Goal: Transaction & Acquisition: Obtain resource

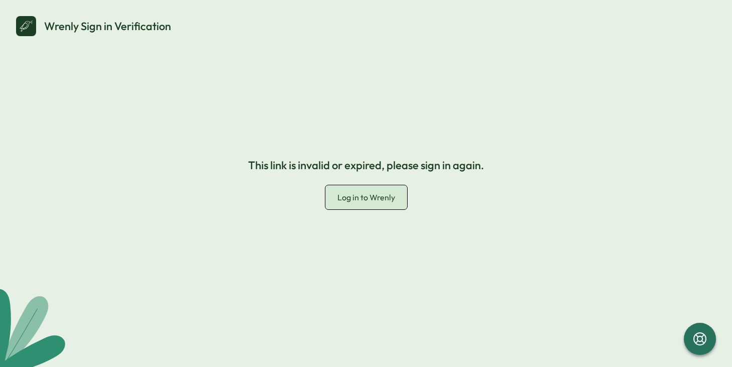
click at [376, 194] on span "Log in to Wrenly" at bounding box center [366, 197] width 58 height 10
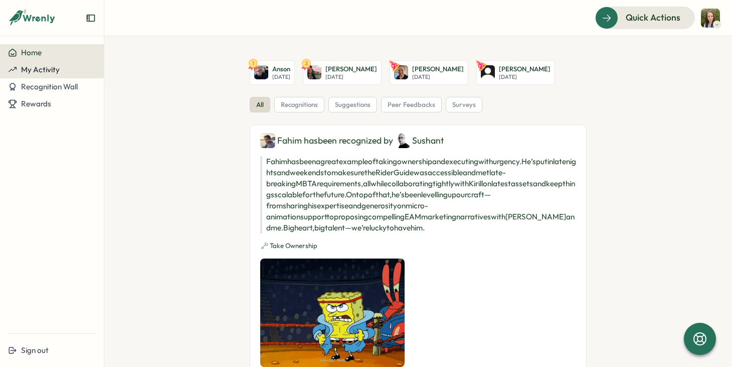
click at [60, 75] on button "My Activity" at bounding box center [52, 69] width 104 height 17
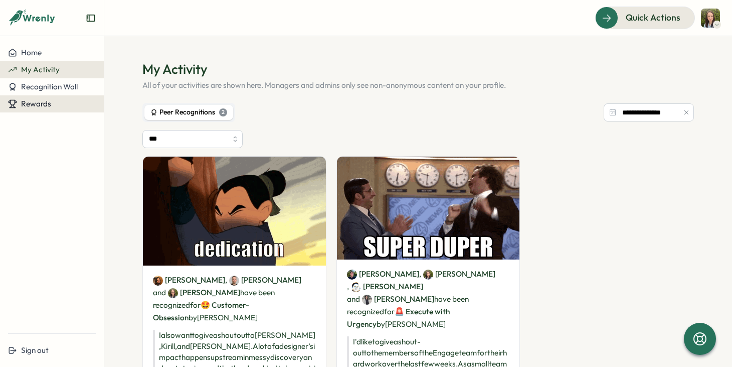
click at [66, 102] on div "Rewards" at bounding box center [52, 103] width 88 height 9
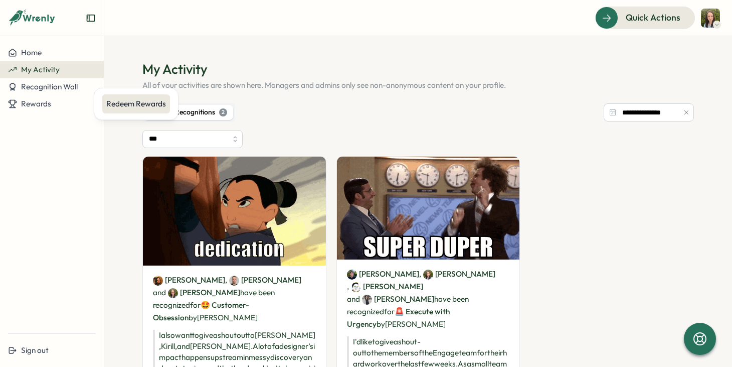
click at [122, 103] on div "Redeem Rewards" at bounding box center [136, 103] width 60 height 11
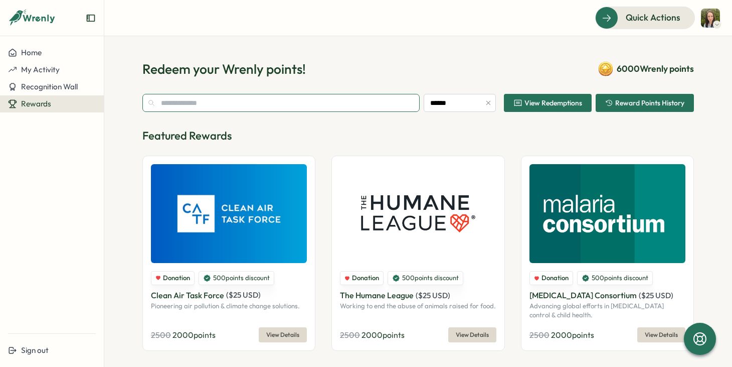
click at [376, 110] on input "text" at bounding box center [280, 103] width 277 height 18
click at [66, 59] on button "Home" at bounding box center [52, 52] width 104 height 17
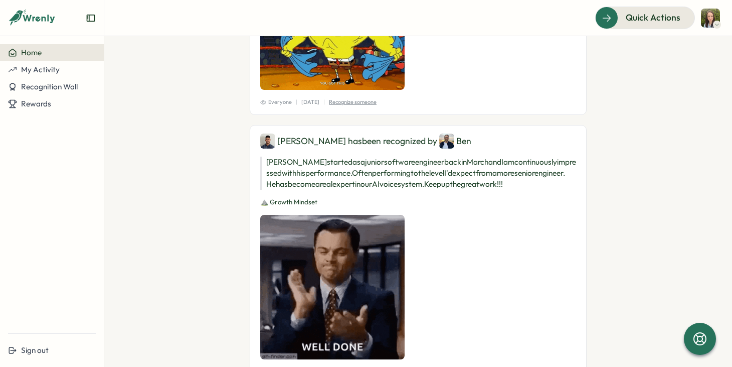
scroll to position [296, 0]
